Goal: Task Accomplishment & Management: Complete application form

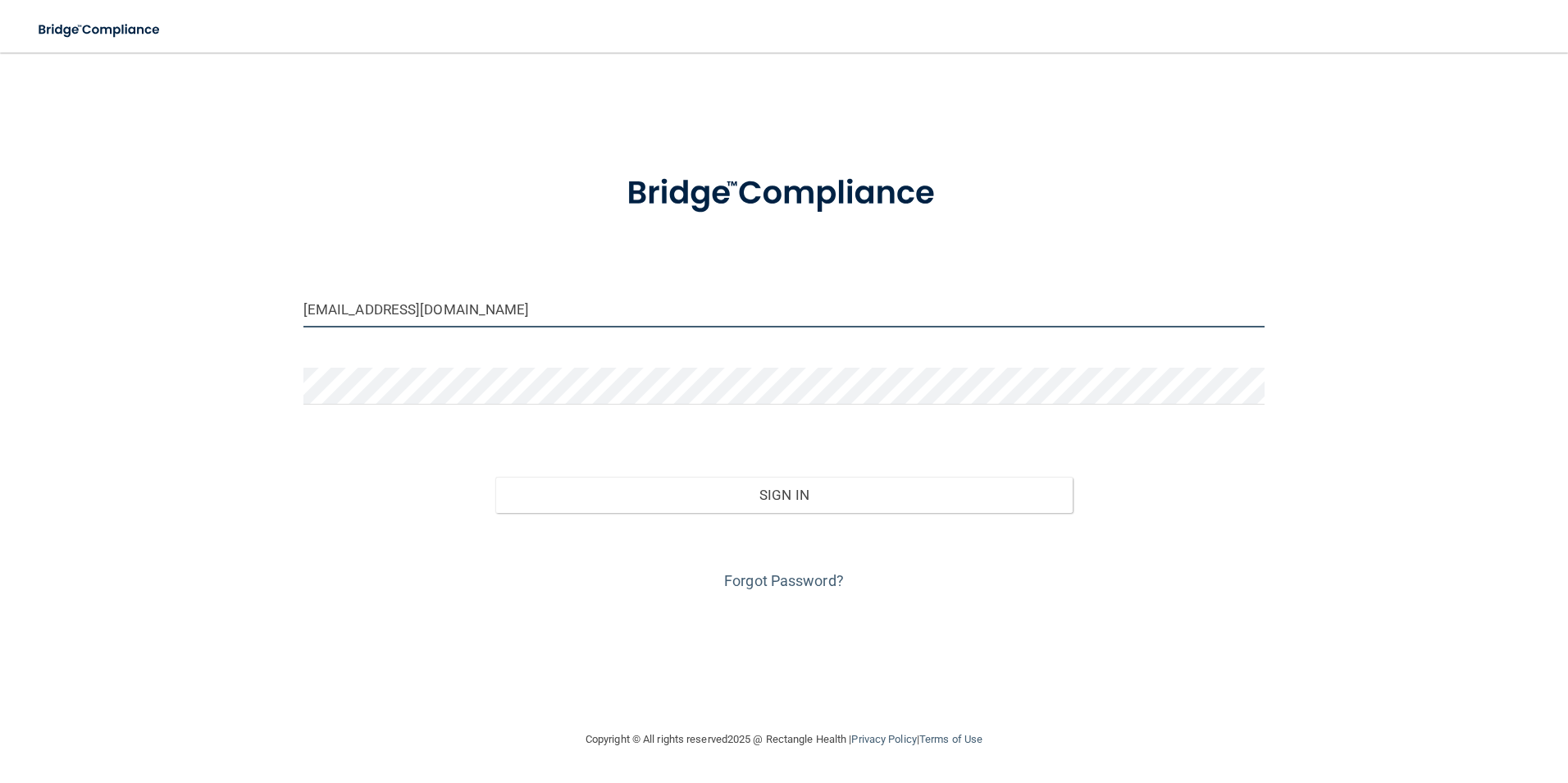
drag, startPoint x: 464, startPoint y: 308, endPoint x: 248, endPoint y: 246, distance: 224.7
click at [248, 246] on div "[EMAIL_ADDRESS][DOMAIN_NAME] Invalid email/password. You don't have permission …" at bounding box center [784, 391] width 1503 height 644
type input "[EMAIL_ADDRESS][DOMAIN_NAME]"
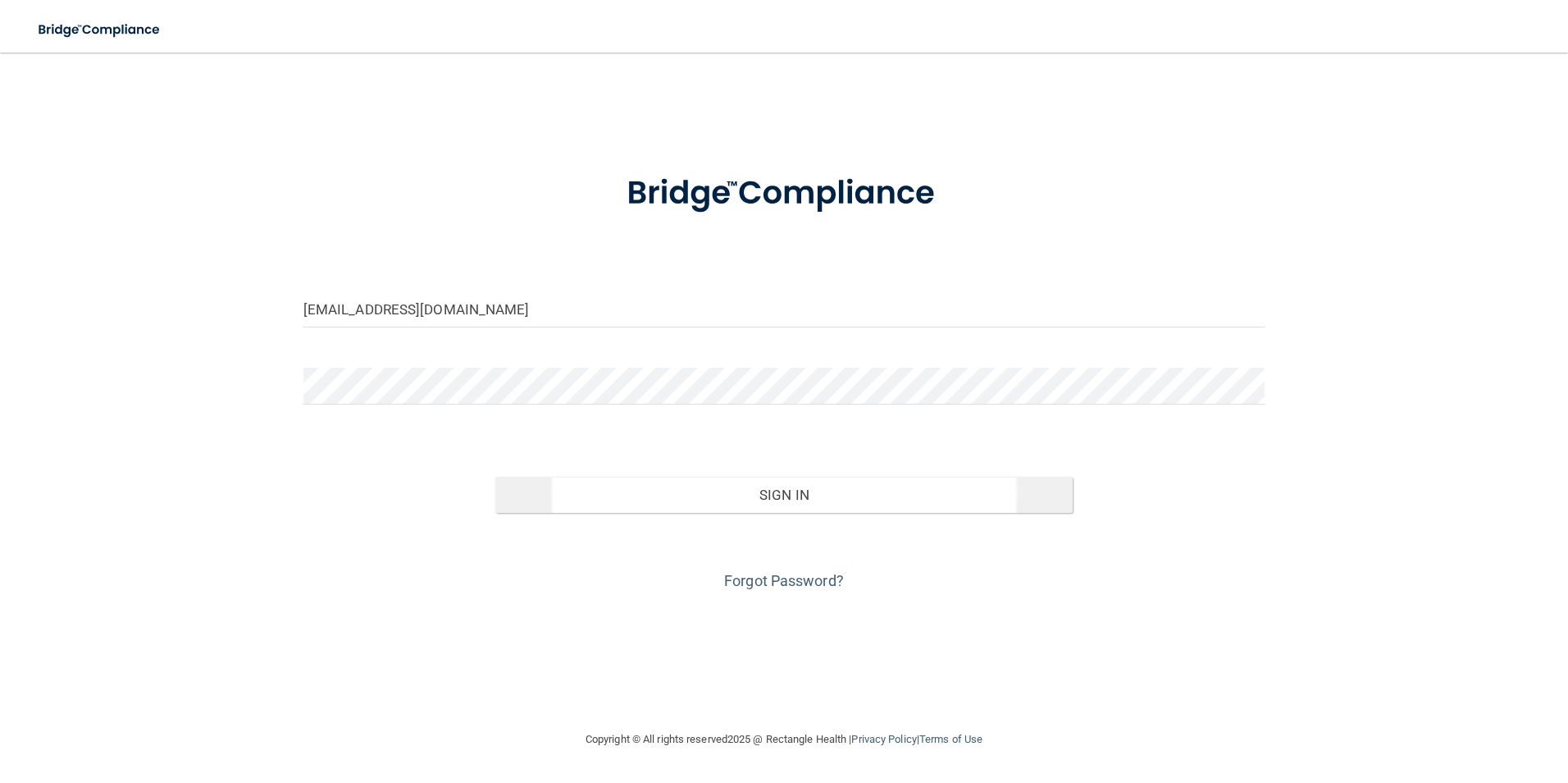
drag, startPoint x: 781, startPoint y: 517, endPoint x: 777, endPoint y: 506, distance: 11.7
click at [778, 508] on div "Invalid email/password. You don't have permission to access that page. Sign In …" at bounding box center [784, 518] width 987 height 150
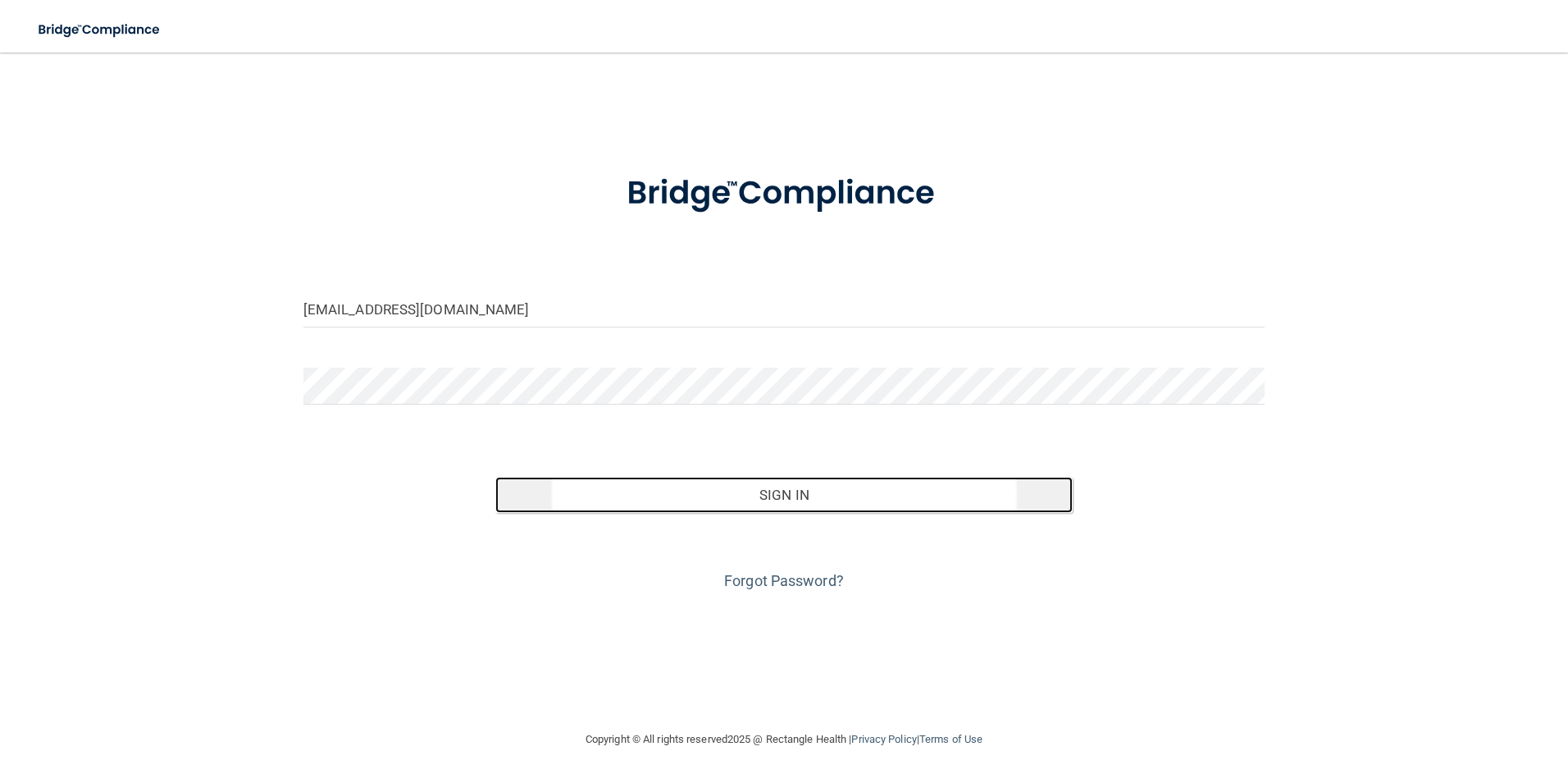
click at [775, 503] on button "Sign In" at bounding box center [784, 495] width 577 height 36
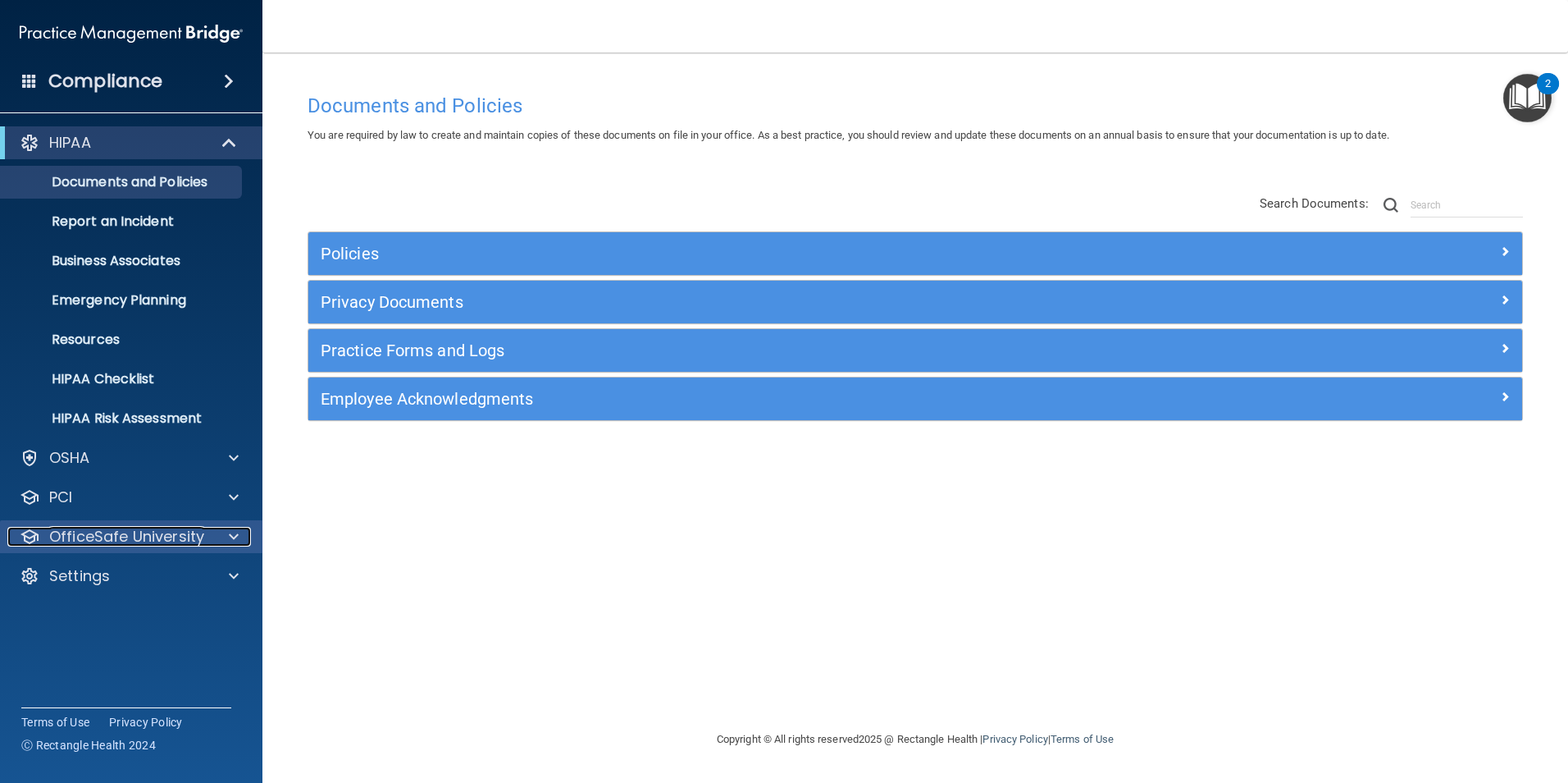
click at [125, 536] on p "OfficeSafe University" at bounding box center [126, 537] width 155 height 20
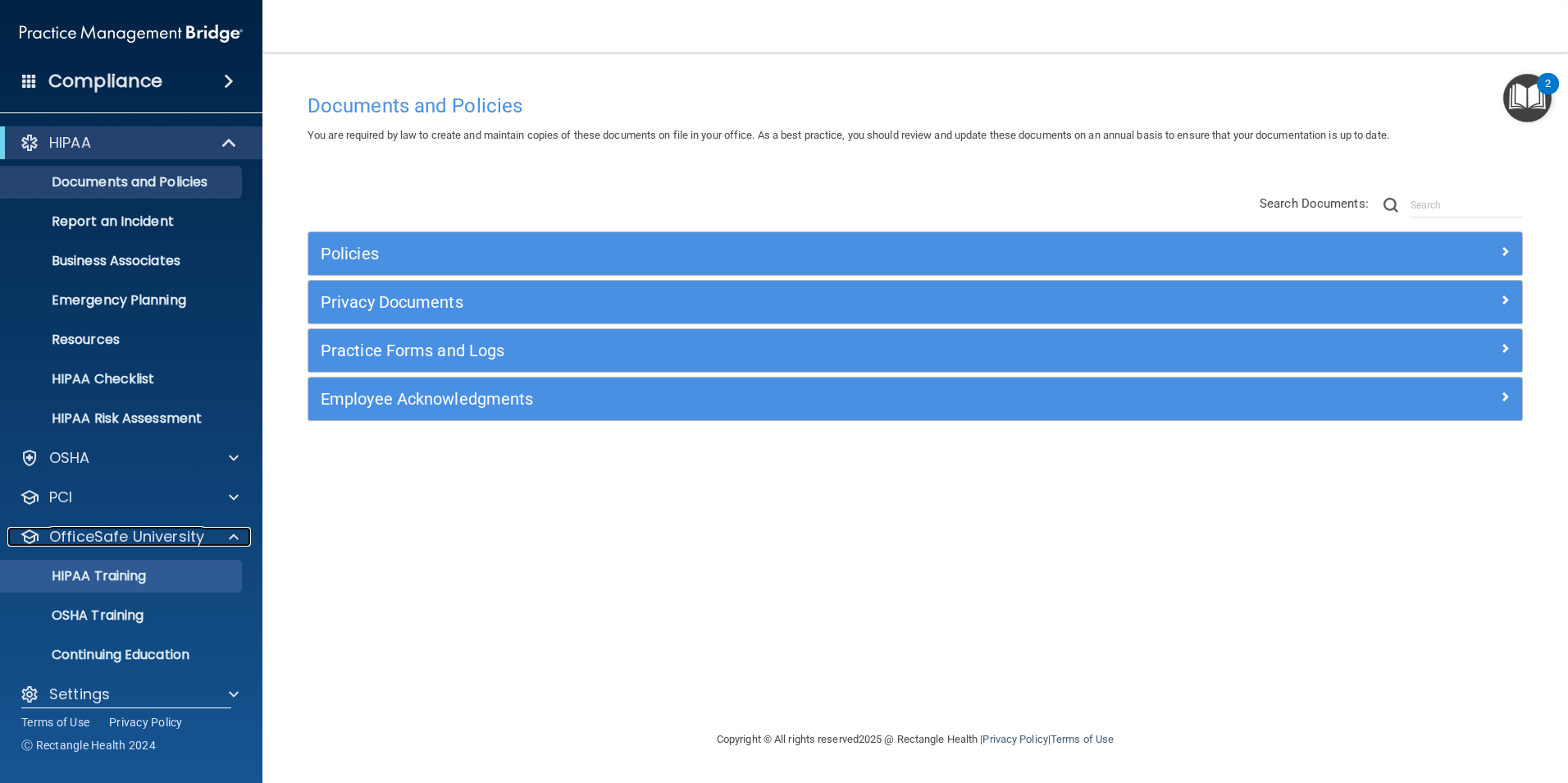
scroll to position [16, 0]
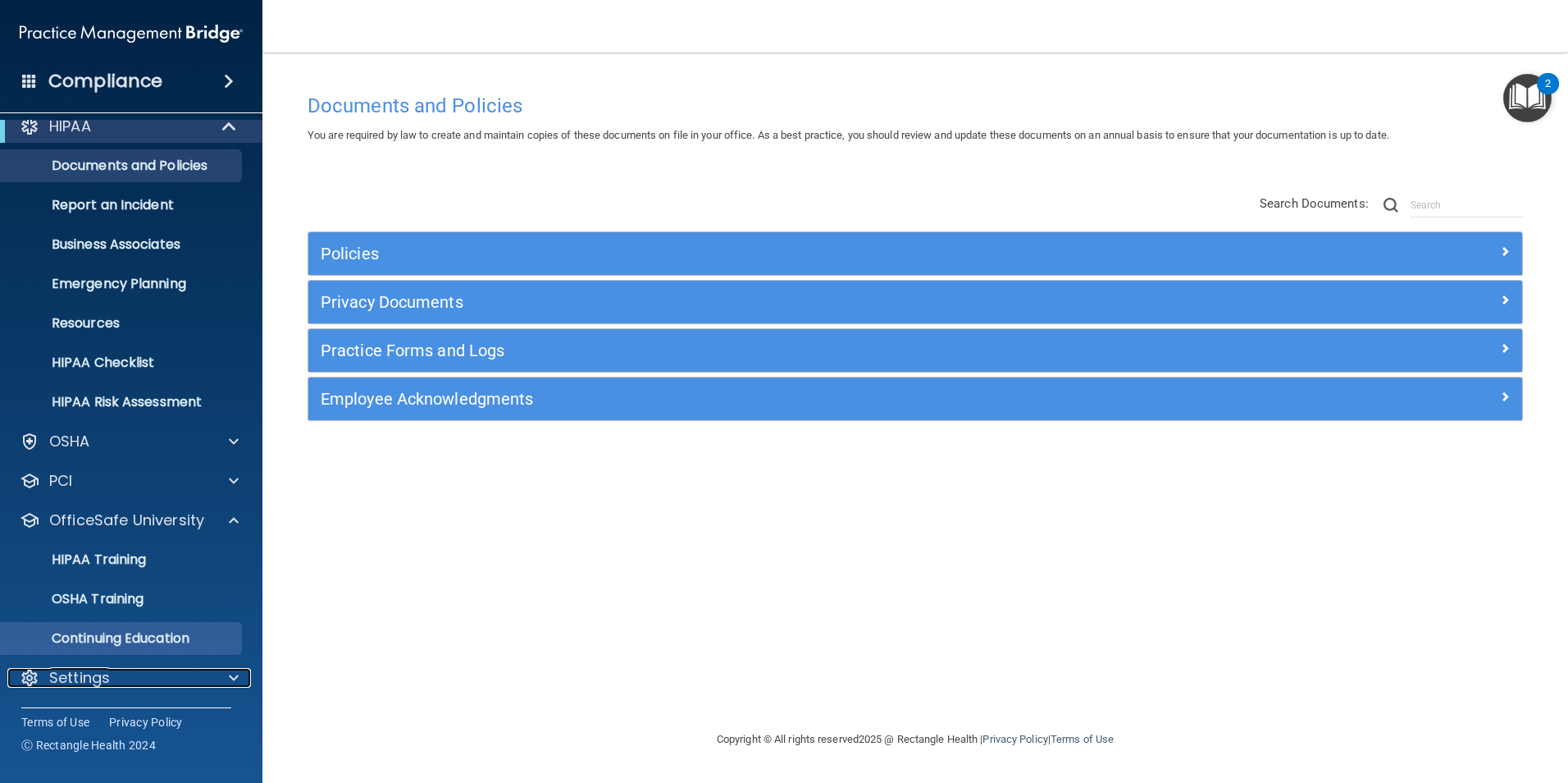
drag, startPoint x: 172, startPoint y: 674, endPoint x: 181, endPoint y: 652, distance: 23.8
click at [173, 673] on div "Settings" at bounding box center [109, 678] width 204 height 20
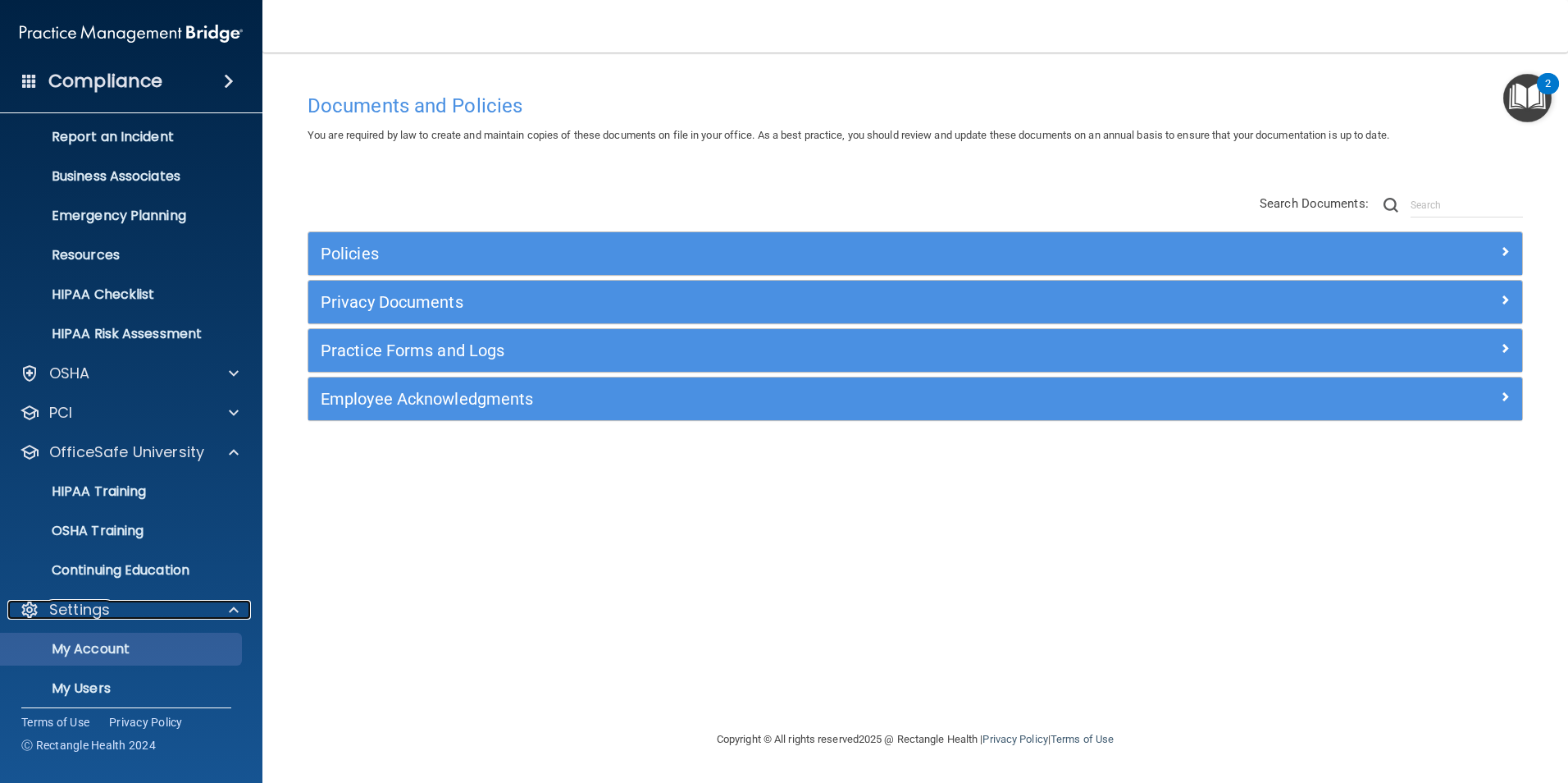
scroll to position [174, 0]
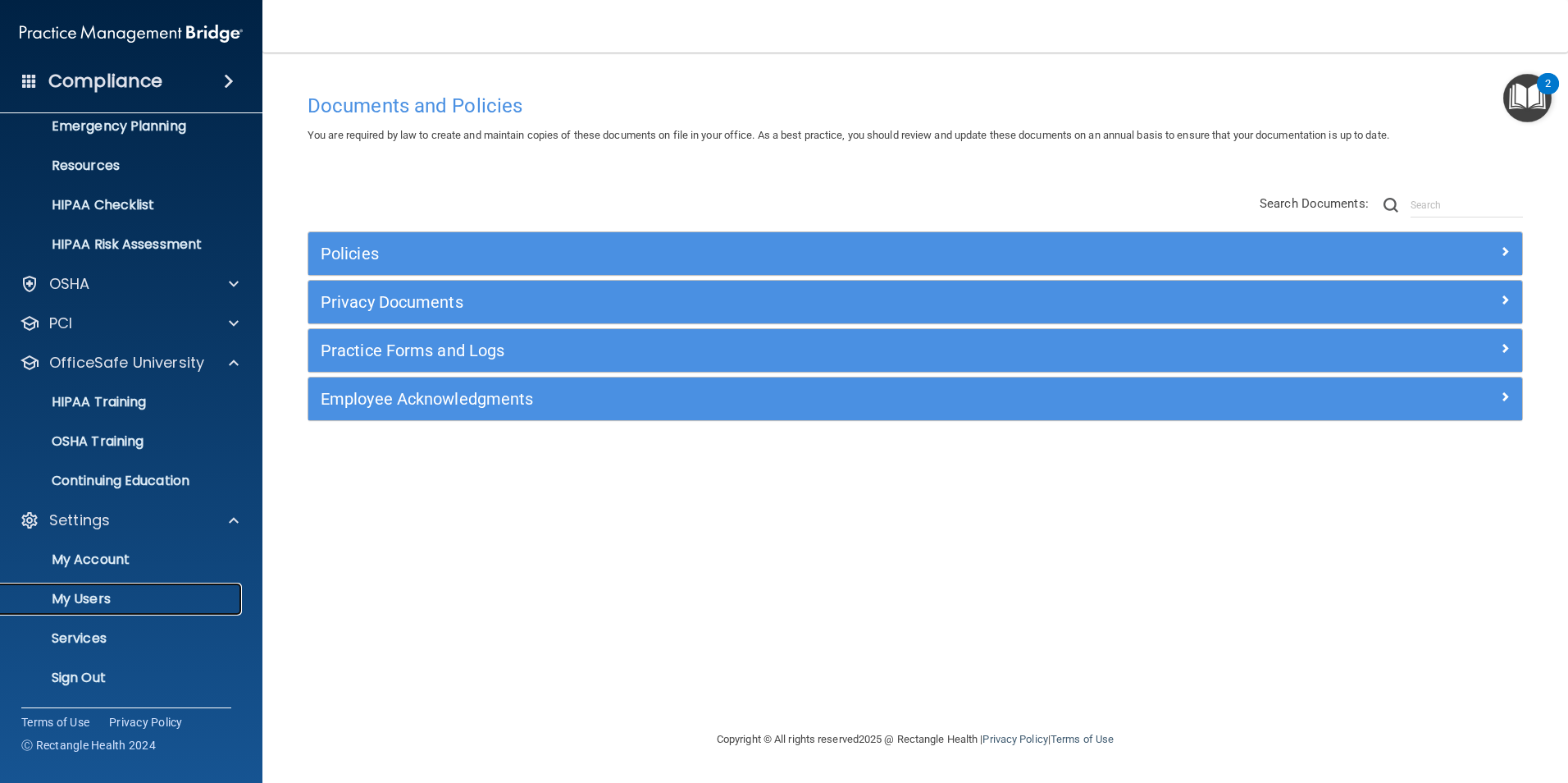
click at [105, 593] on p "My Users" at bounding box center [123, 599] width 224 height 16
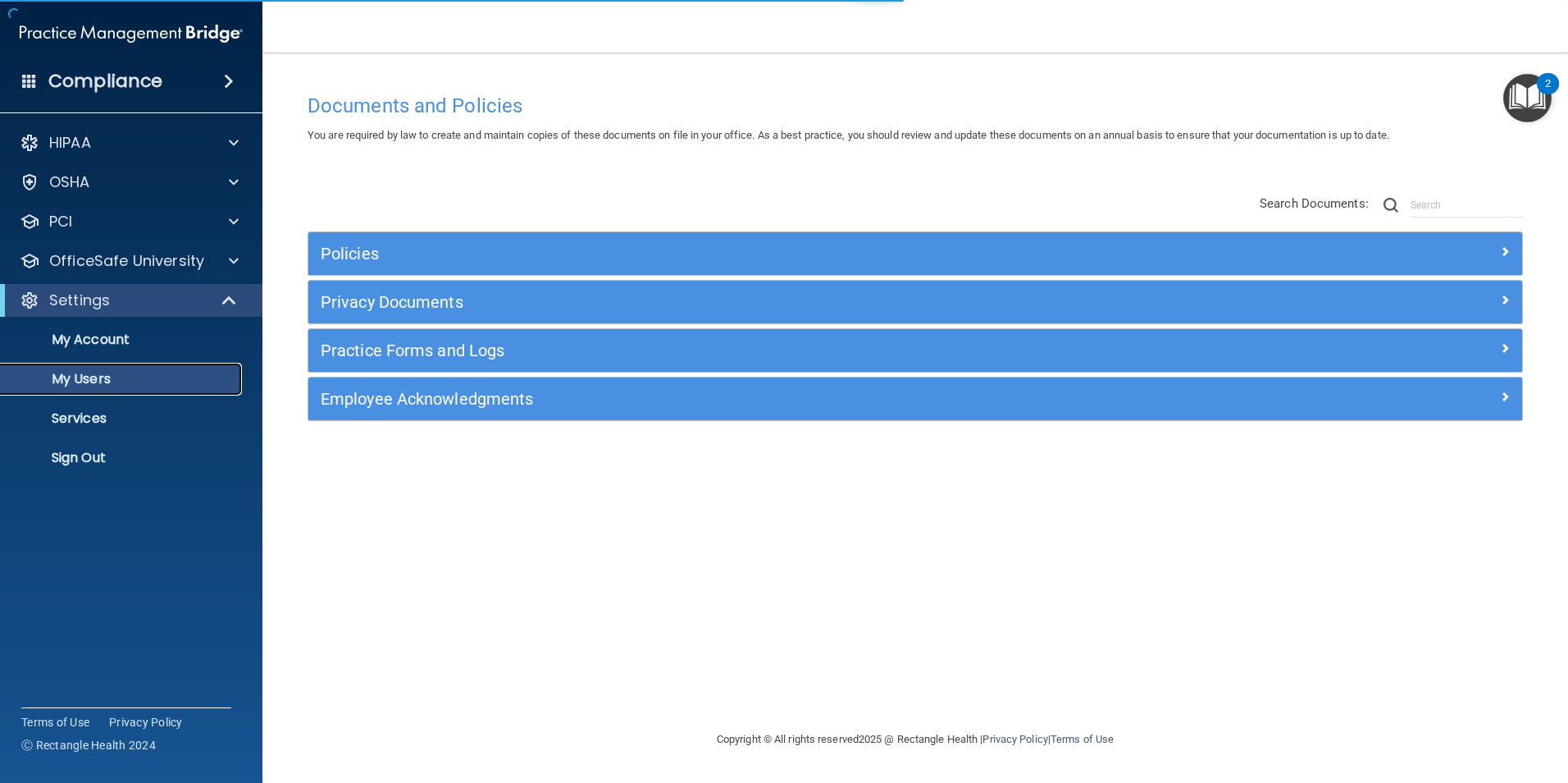
click at [119, 382] on p "My Users" at bounding box center [123, 379] width 224 height 16
click at [118, 381] on p "My Users" at bounding box center [123, 379] width 224 height 16
select select "20"
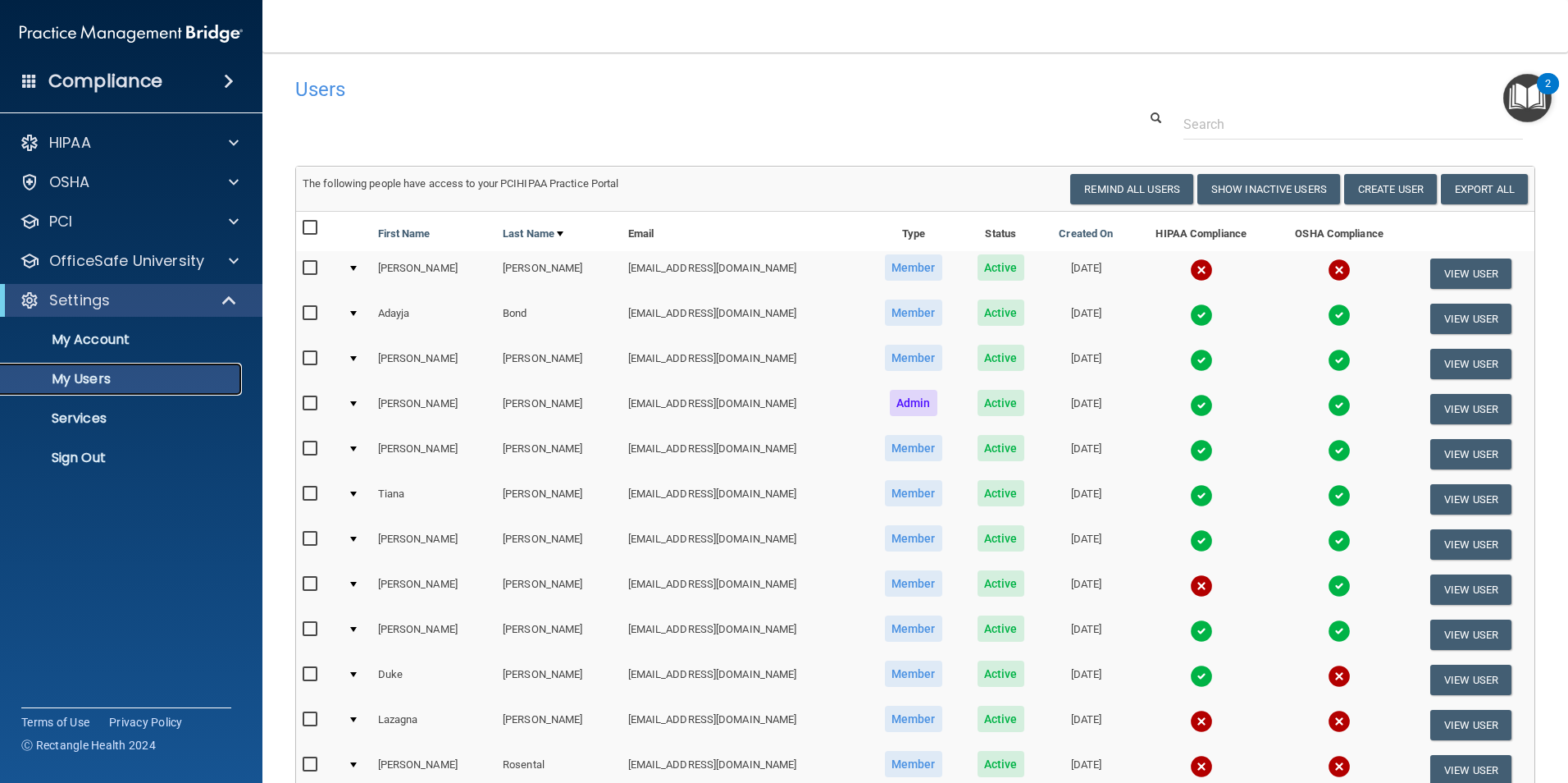
click at [189, 371] on p "My Users" at bounding box center [123, 379] width 224 height 16
click at [85, 381] on p "My Users" at bounding box center [123, 379] width 224 height 16
click at [103, 376] on p "My Users" at bounding box center [123, 379] width 224 height 16
click at [104, 375] on p "My Users" at bounding box center [123, 379] width 224 height 16
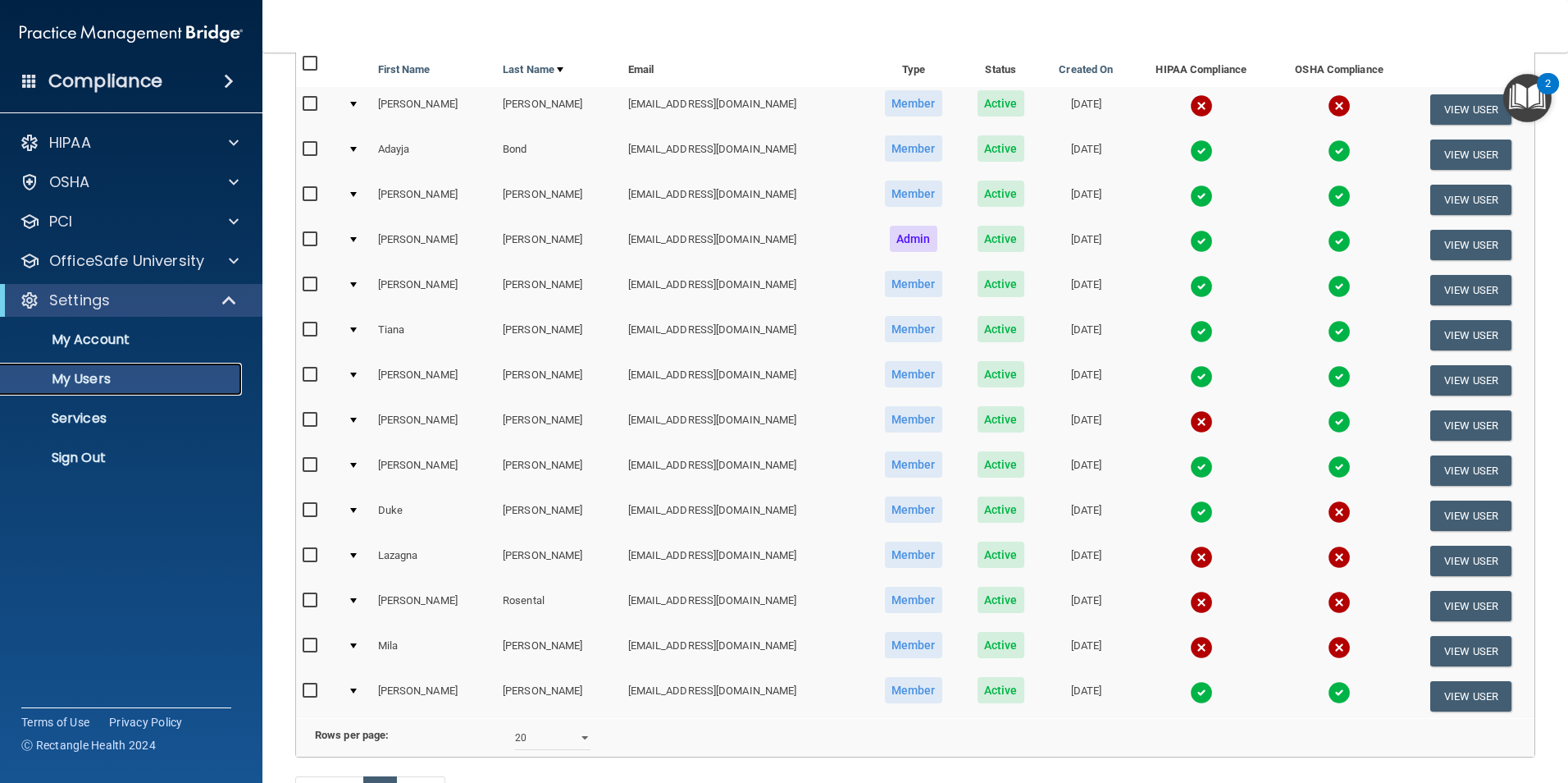
scroll to position [305, 0]
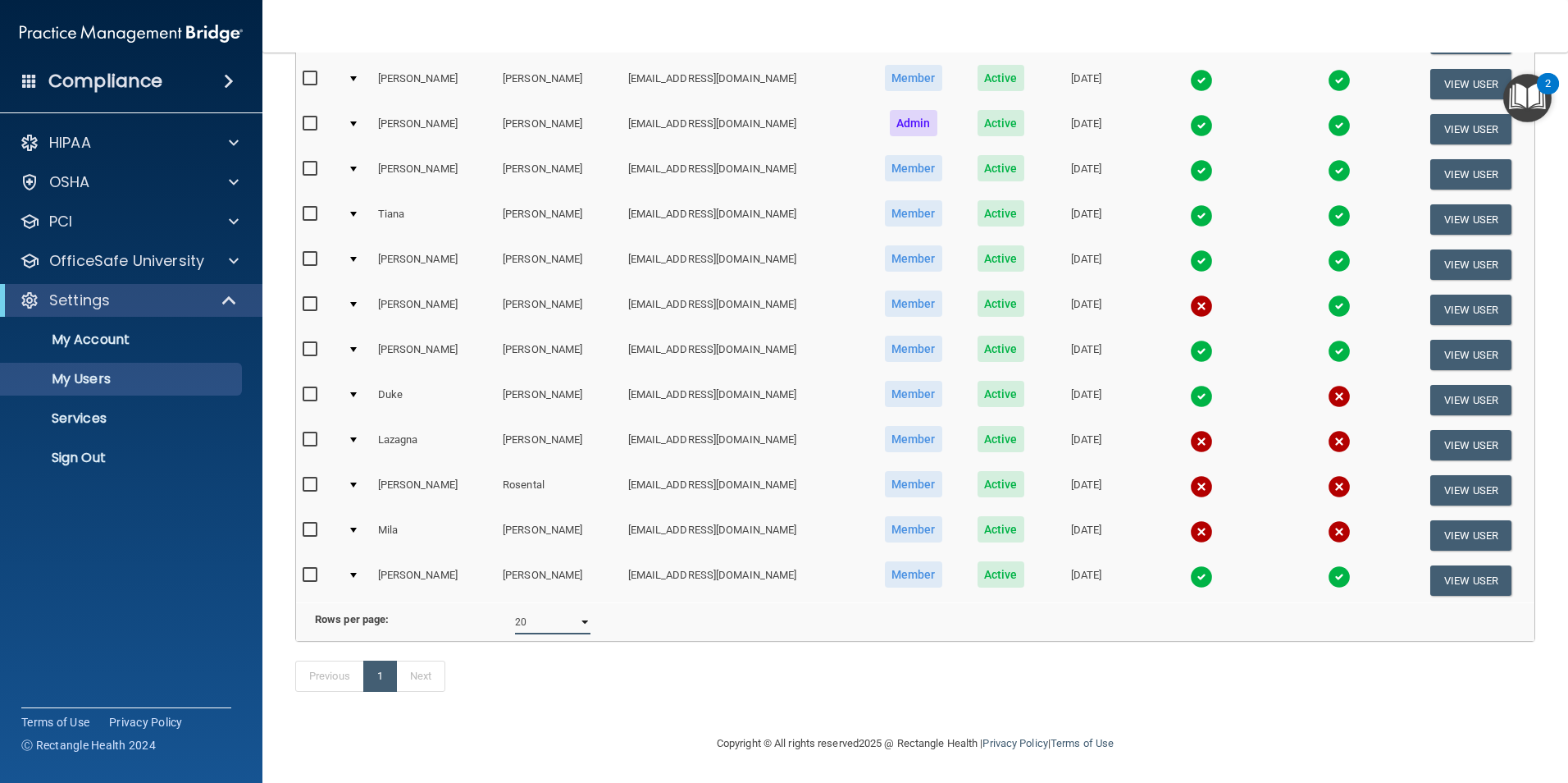
click at [583, 621] on select "10 20 30 40 all" at bounding box center [553, 622] width 75 height 25
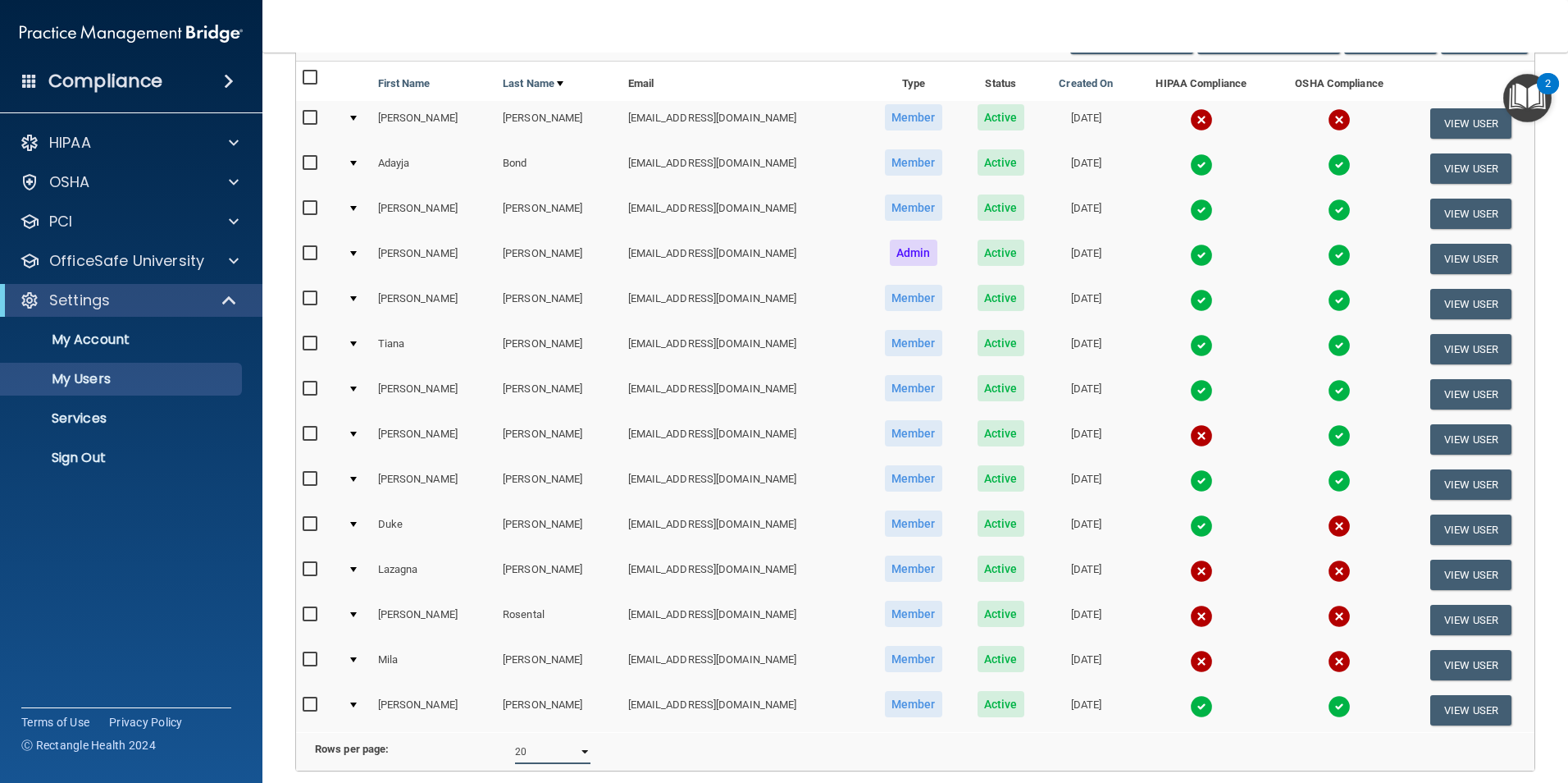
scroll to position [0, 0]
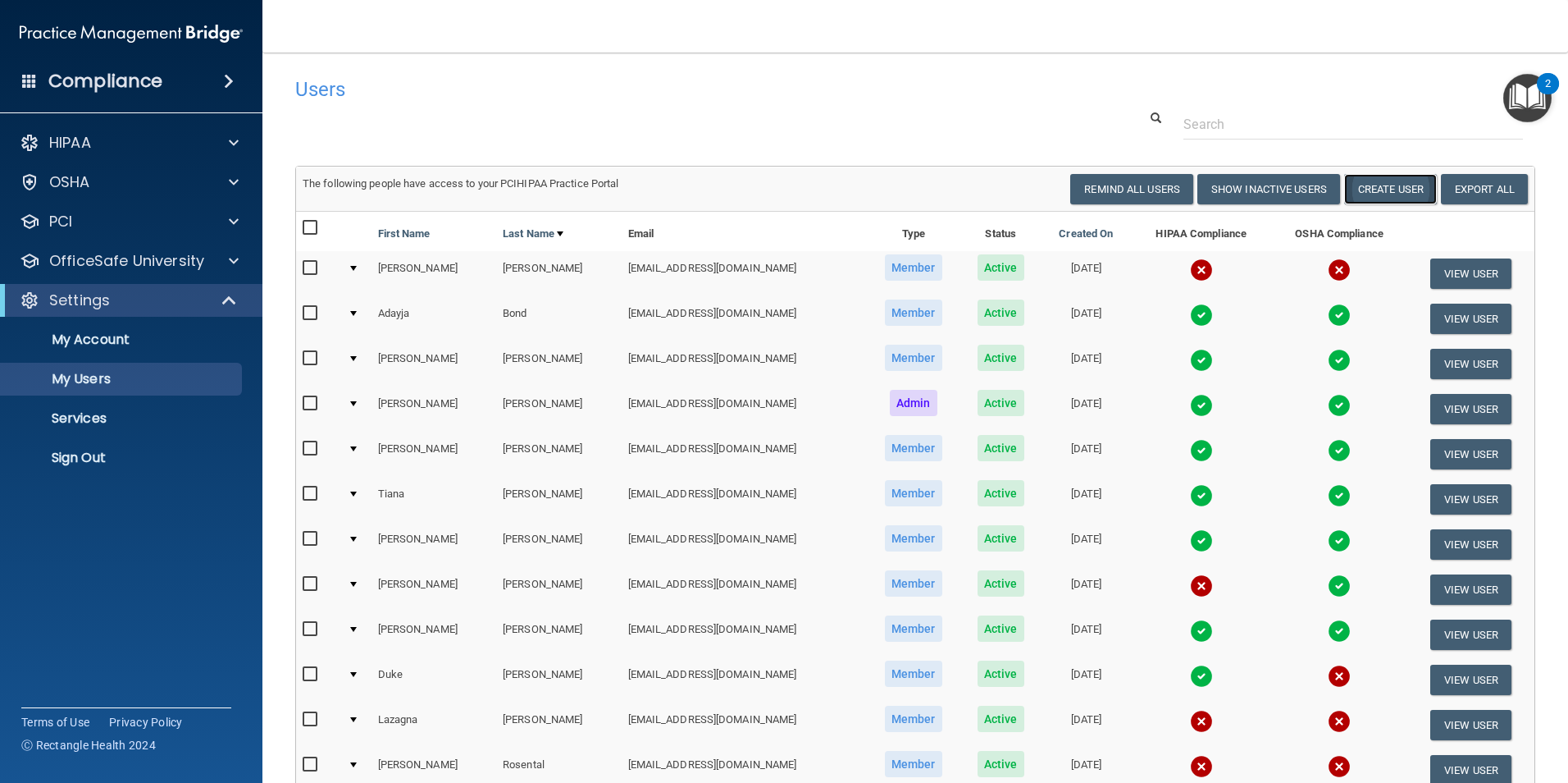
click at [1373, 199] on button "Create User" at bounding box center [1391, 188] width 93 height 30
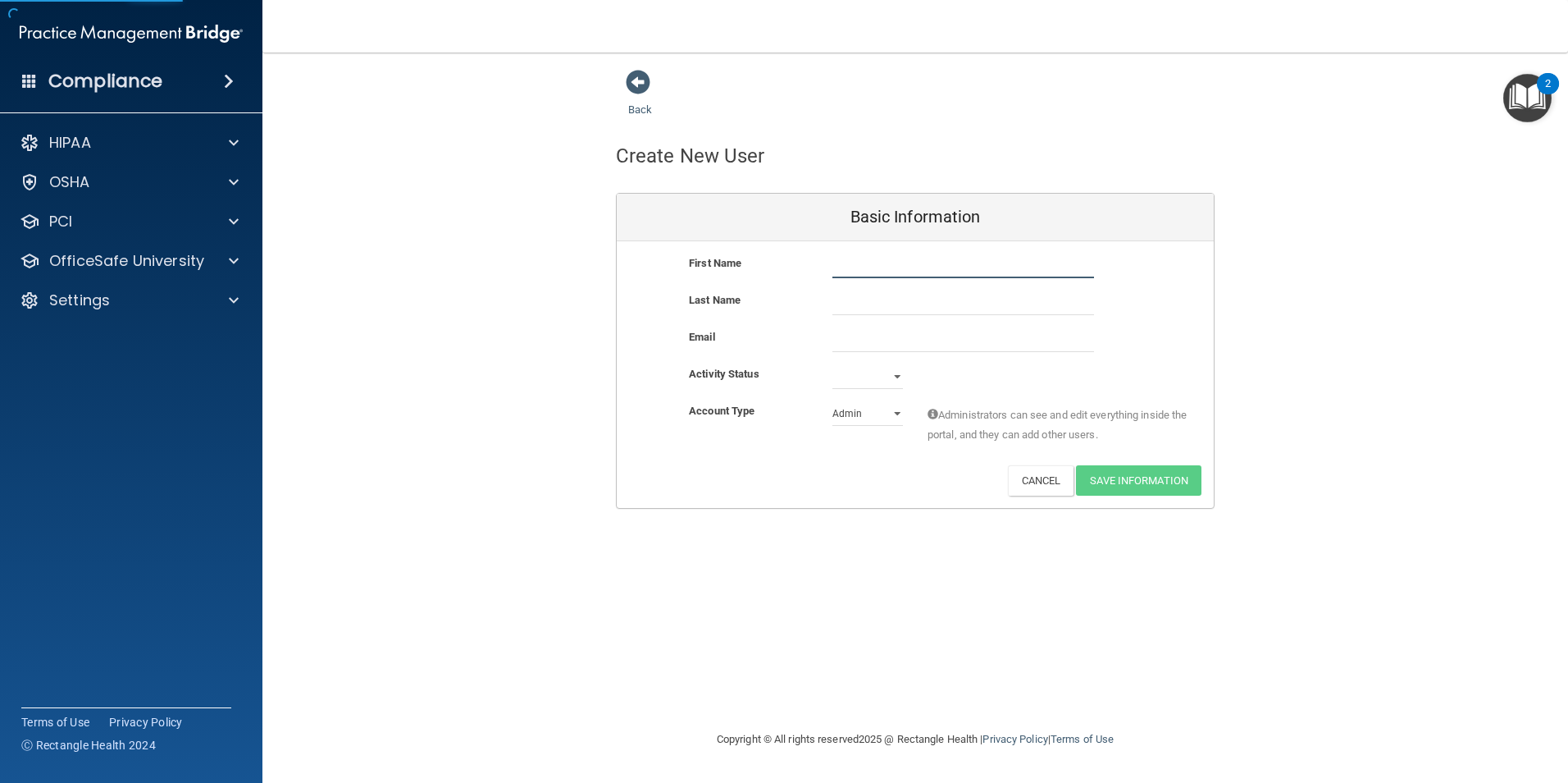
click at [850, 265] on input "text" at bounding box center [964, 266] width 262 height 25
click at [859, 337] on input "email" at bounding box center [964, 339] width 262 height 25
paste input "[EMAIL_ADDRESS][DOMAIN_NAME]"
type input "[EMAIL_ADDRESS][DOMAIN_NAME]"
click at [865, 276] on input "text" at bounding box center [964, 266] width 262 height 25
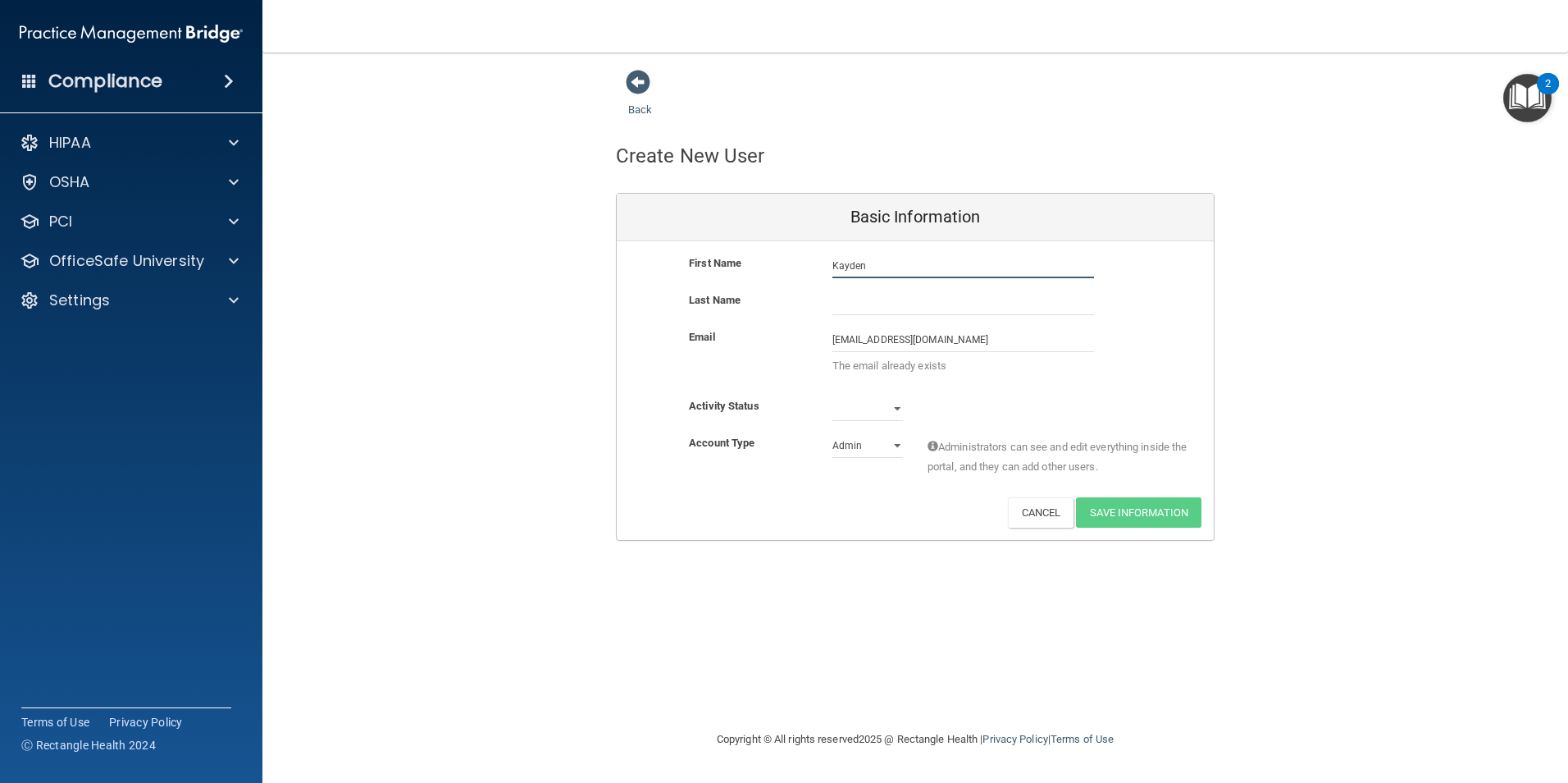
type input "Kayden"
type input "Pulley"
click at [895, 408] on select "Active Inactive" at bounding box center [868, 408] width 71 height 25
select select "active"
click at [833, 397] on select "Active Inactive" at bounding box center [868, 408] width 71 height 25
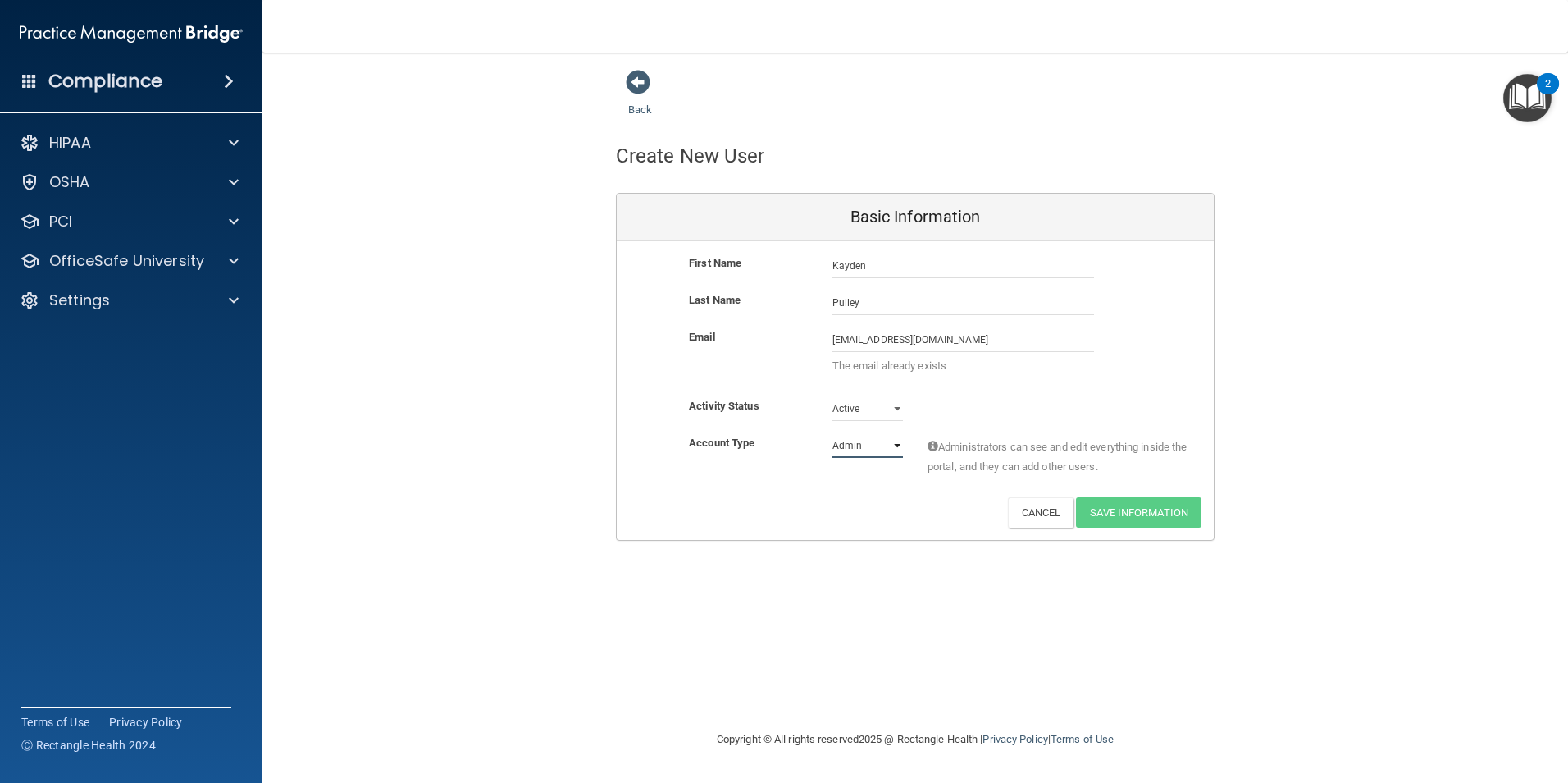
click at [897, 447] on select "Admin Member" at bounding box center [868, 445] width 71 height 25
select select "practice_member"
click at [833, 433] on select "Admin Member" at bounding box center [868, 445] width 71 height 25
click at [1060, 668] on div "Back Create New User Basic Information First Name [PERSON_NAME] Last Name Pulle…" at bounding box center [915, 391] width 1240 height 644
drag, startPoint x: 636, startPoint y: 78, endPoint x: 628, endPoint y: 105, distance: 28.2
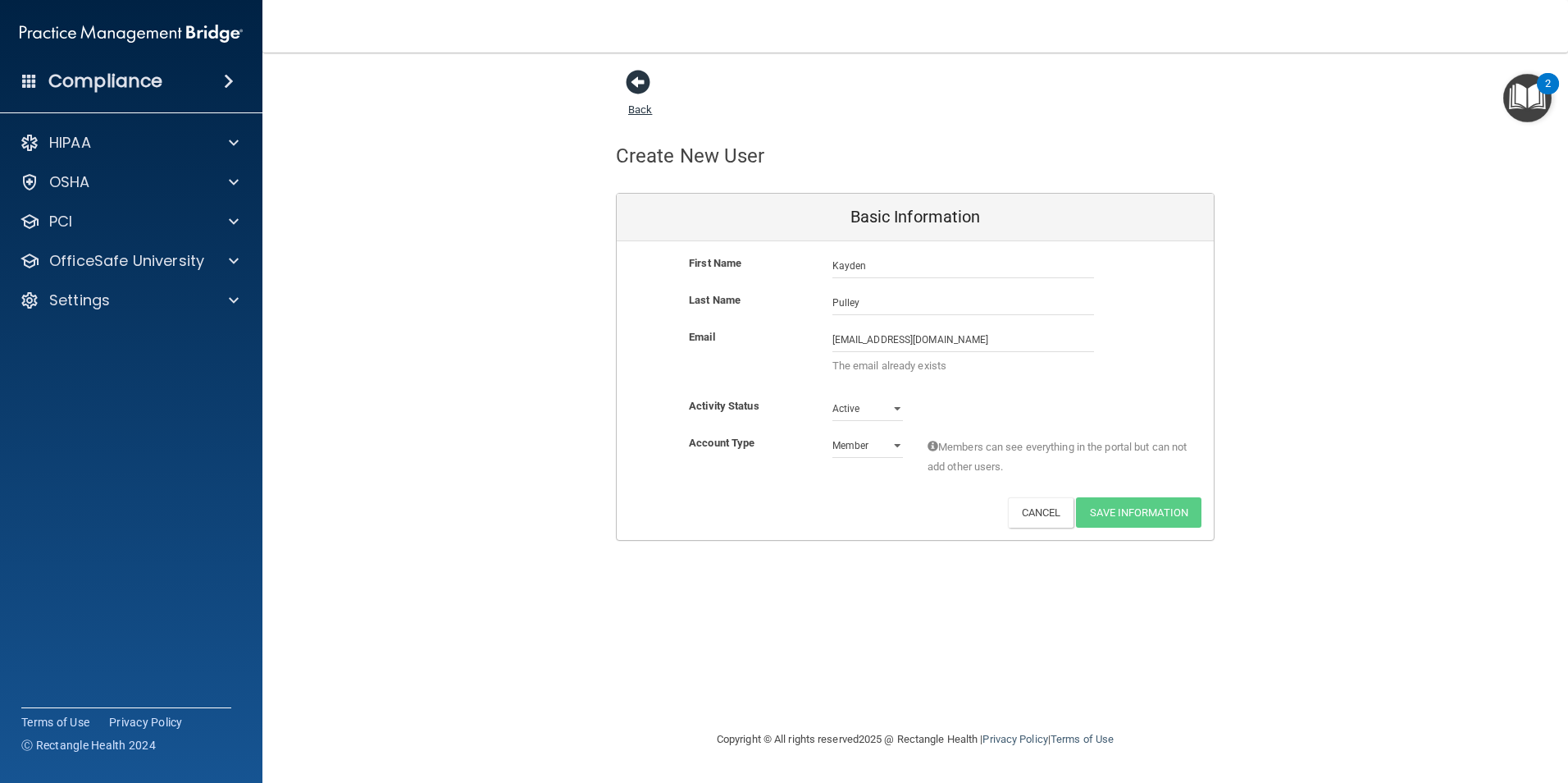
click at [636, 79] on span at bounding box center [638, 82] width 25 height 25
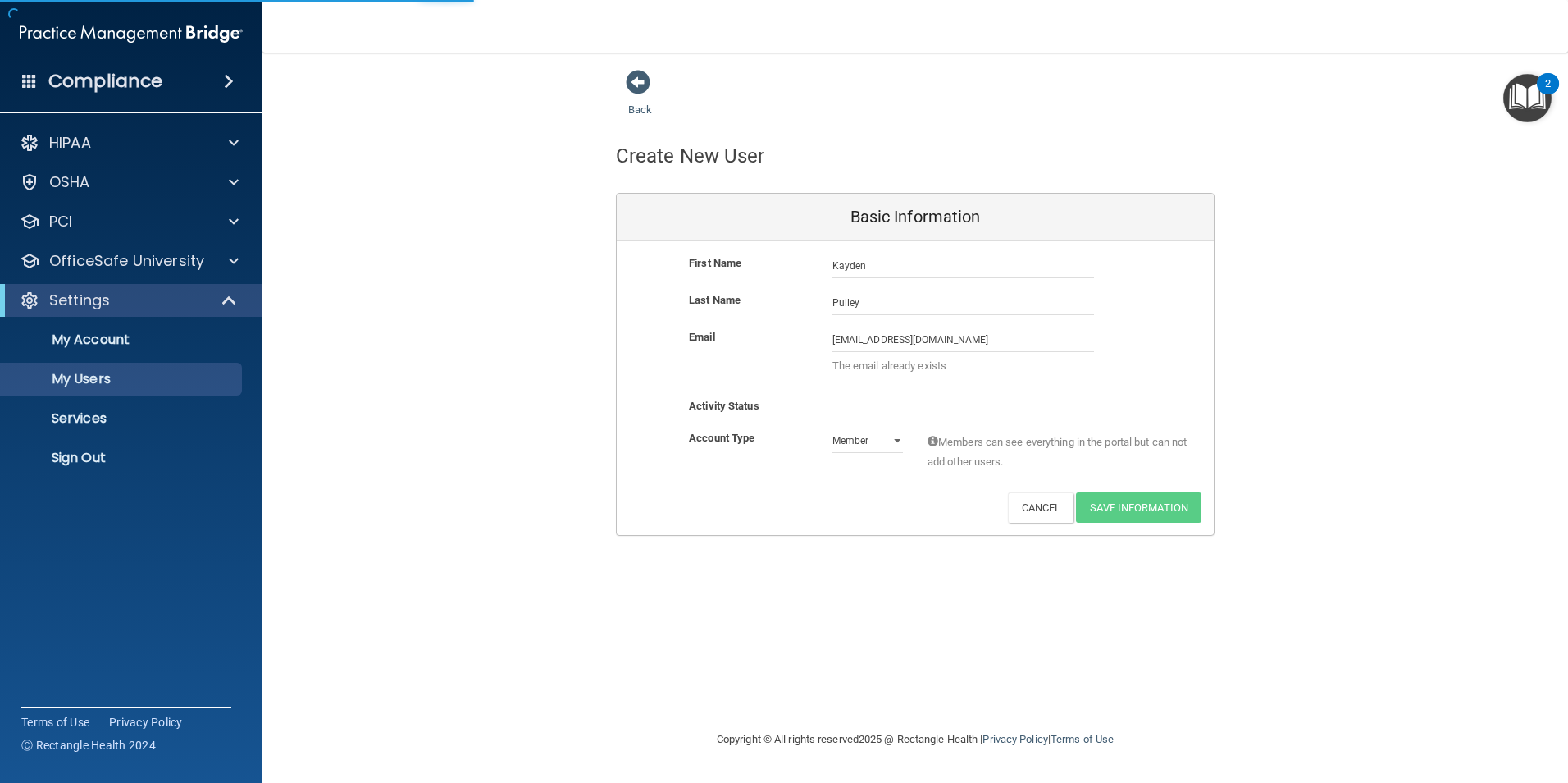
select select "20"
